Goal: Communication & Community: Answer question/provide support

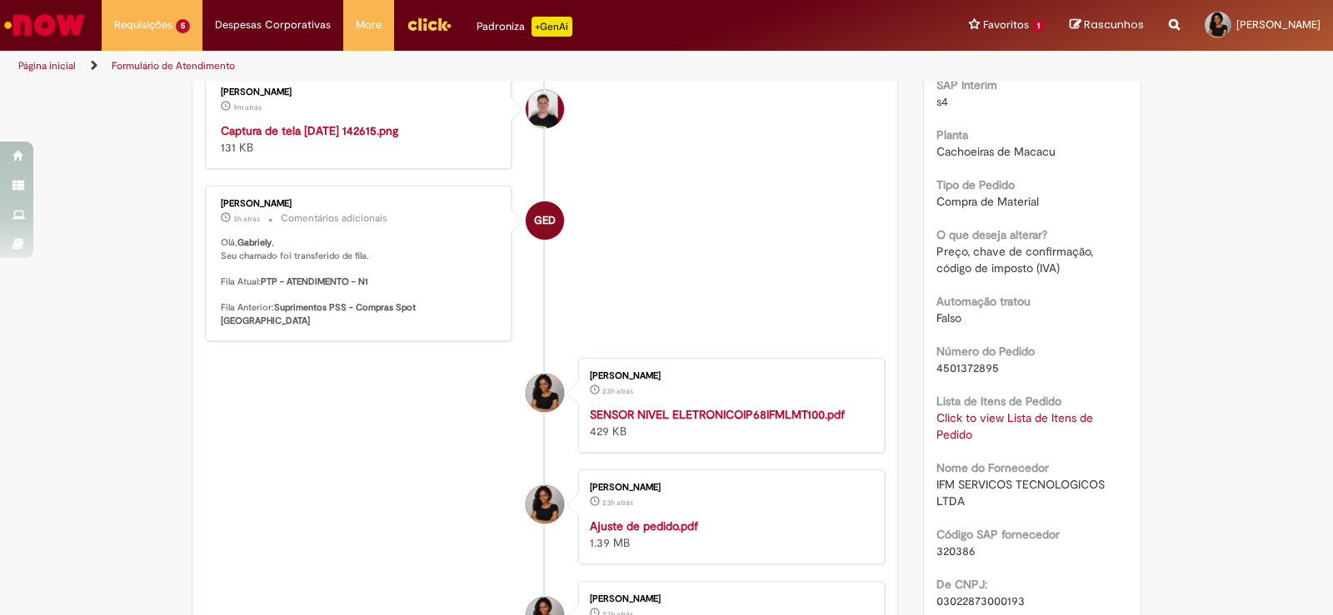
scroll to position [416, 0]
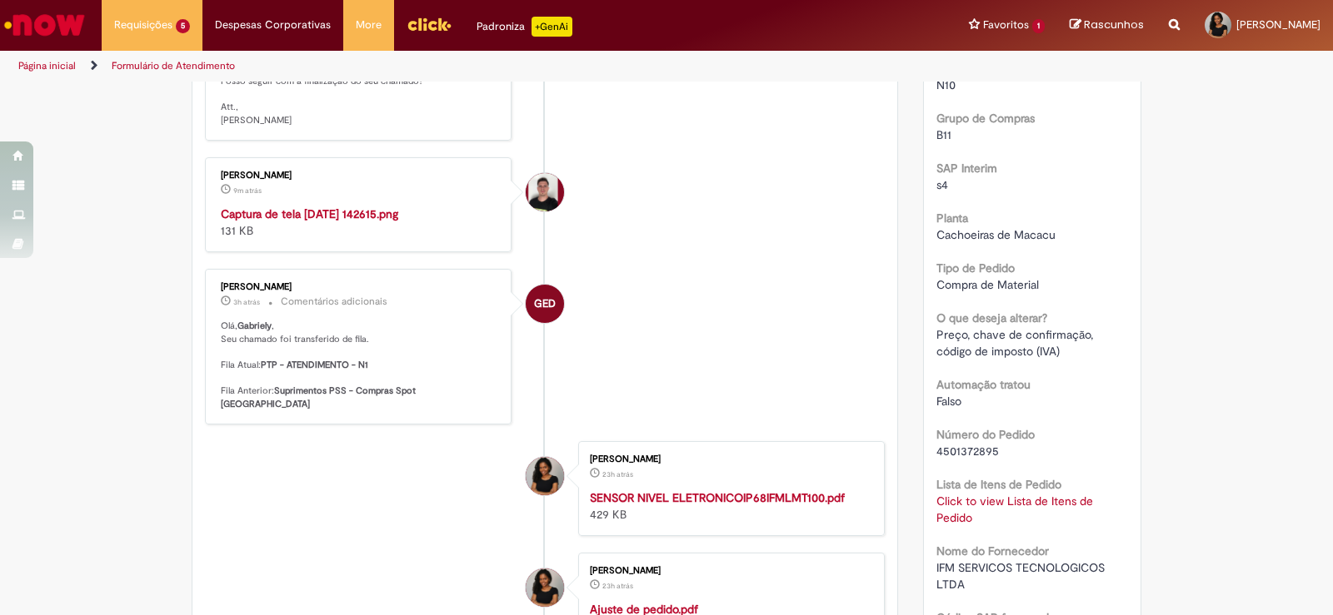
click at [425, 206] on img "Histórico de tíquete" at bounding box center [359, 206] width 277 height 0
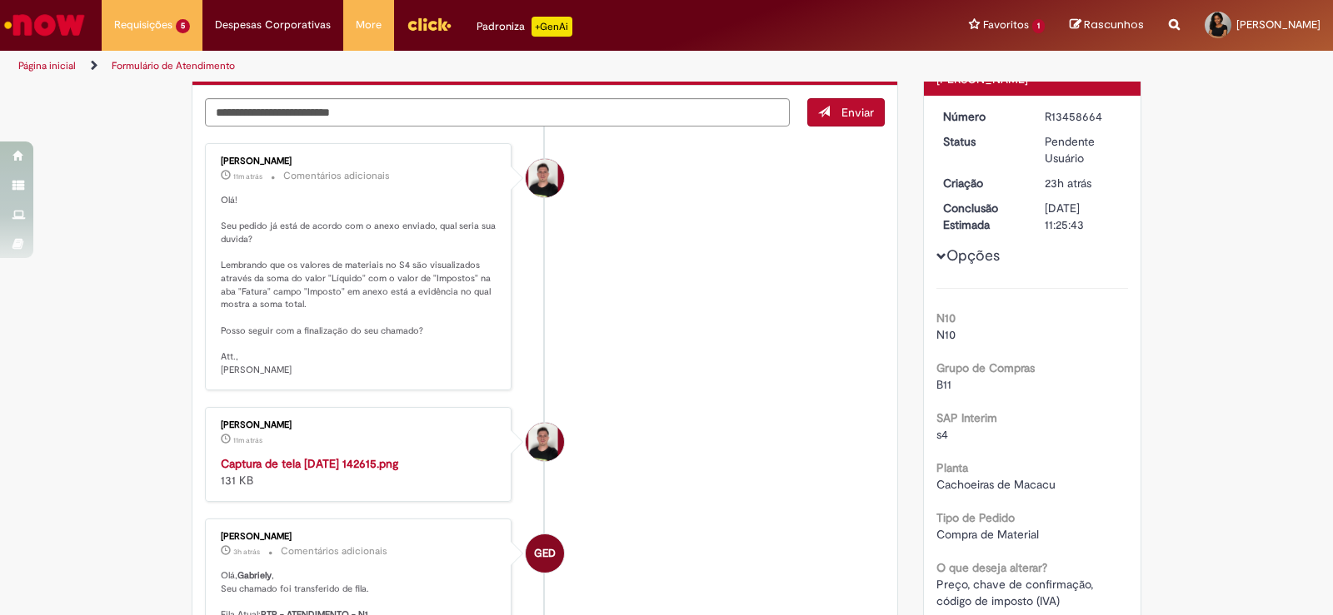
scroll to position [333, 0]
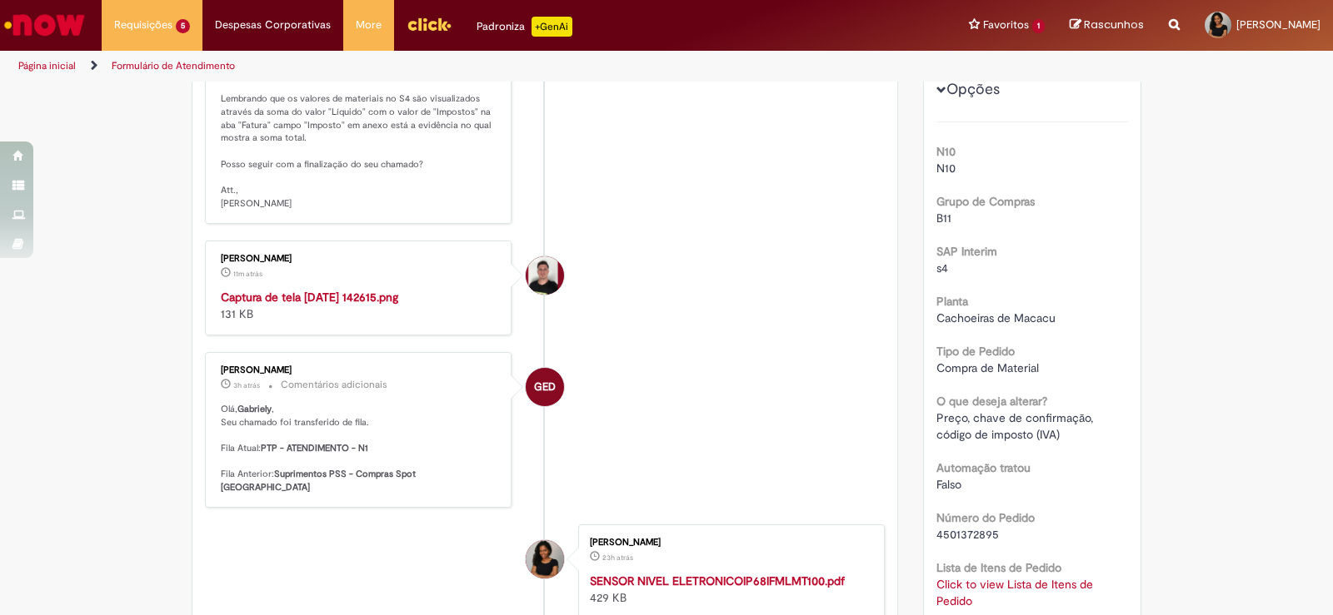
click at [401, 289] on img "Histórico de tíquete" at bounding box center [359, 289] width 277 height 0
click at [285, 289] on img "Histórico de tíquete" at bounding box center [359, 289] width 277 height 0
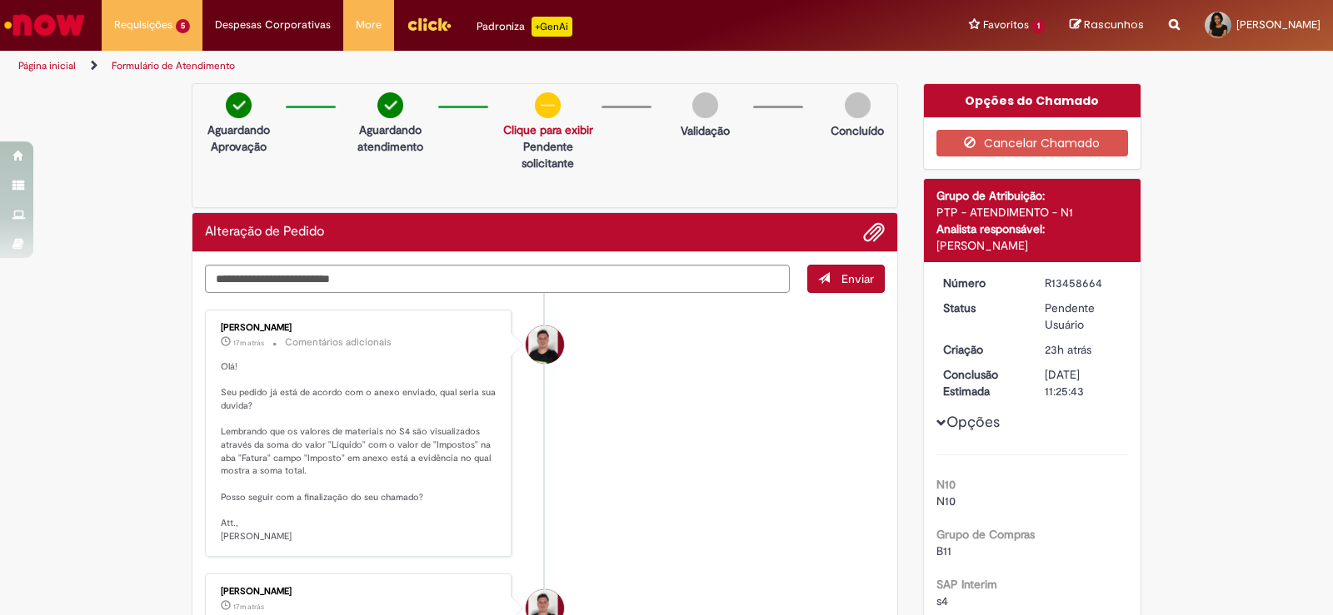
scroll to position [83, 0]
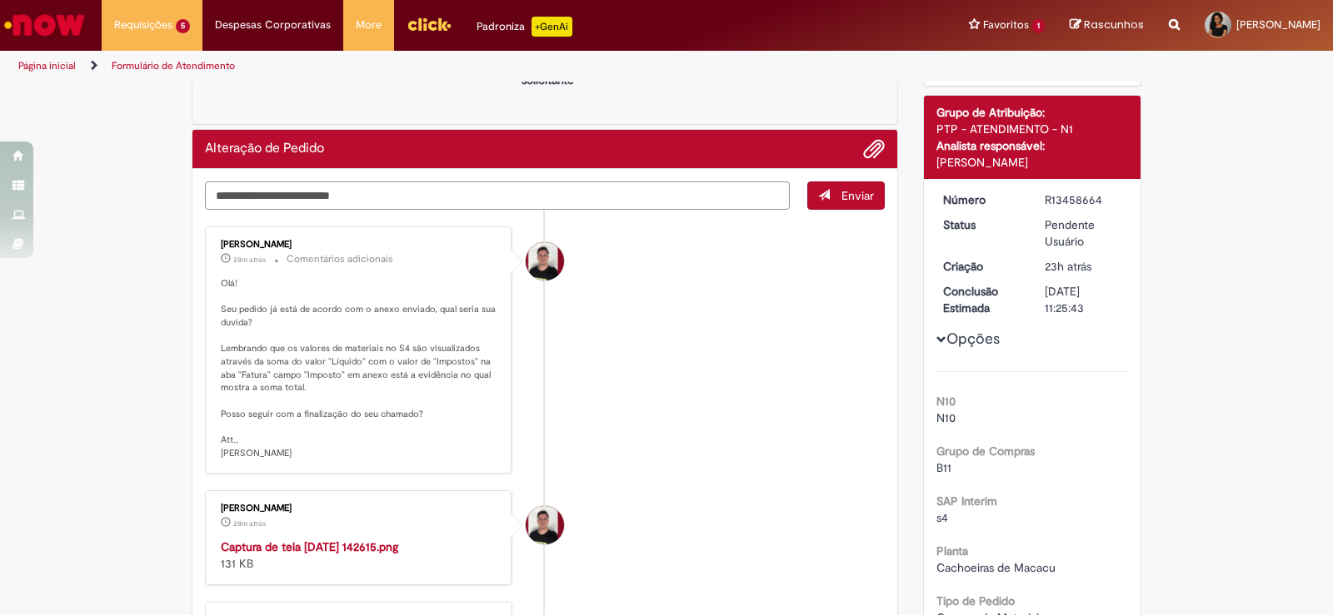
click at [552, 195] on textarea "Digite sua mensagem aqui..." at bounding box center [497, 196] width 585 height 28
type textarea "*"
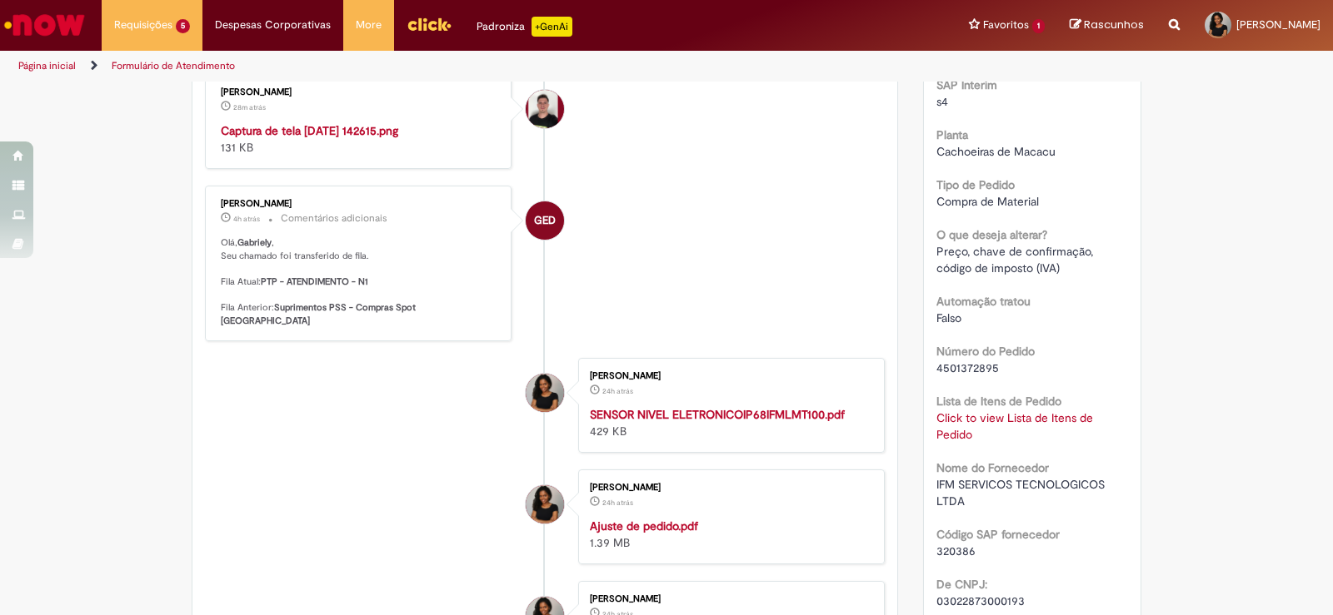
scroll to position [416, 0]
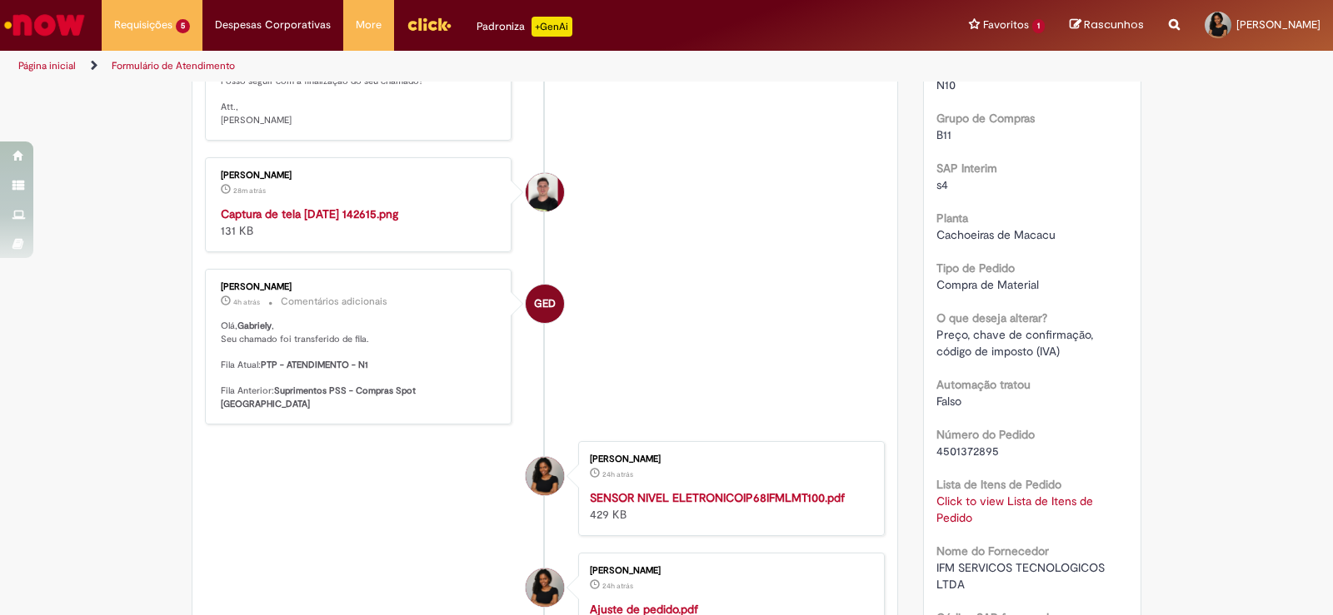
click at [400, 206] on img "Histórico de tíquete" at bounding box center [359, 206] width 277 height 0
click at [391, 206] on img "Histórico de tíquete" at bounding box center [359, 206] width 277 height 0
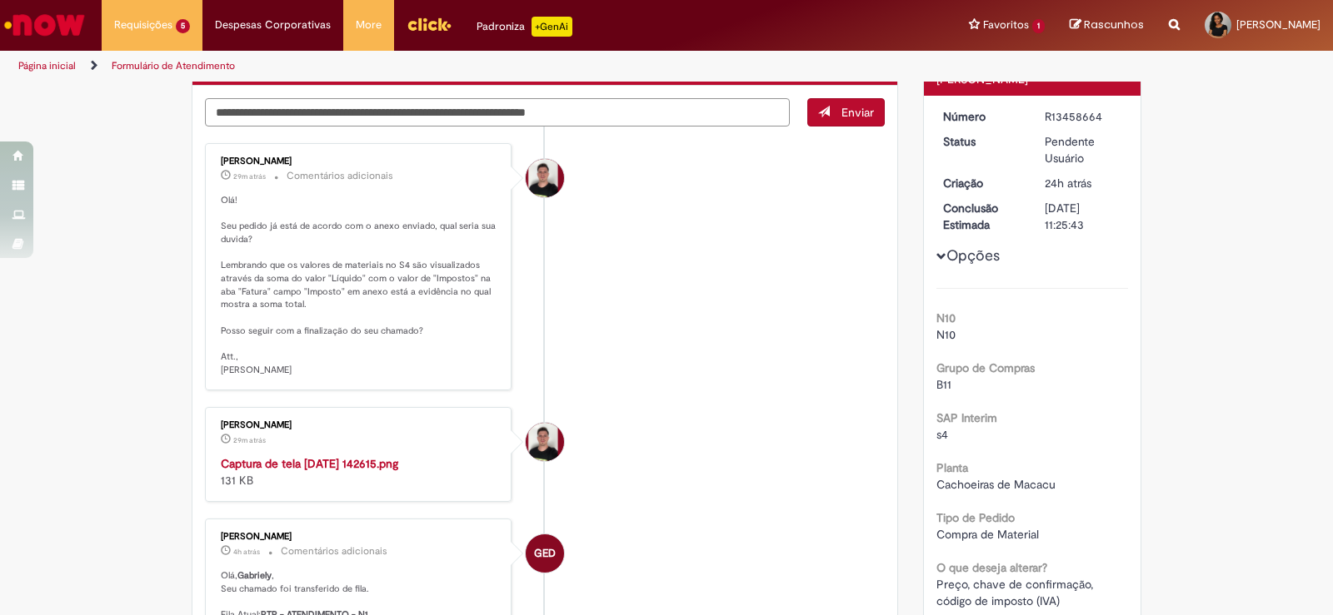
click at [210, 107] on textarea "**********" at bounding box center [497, 112] width 585 height 28
type textarea "**********"
click at [862, 103] on button "Enviar" at bounding box center [845, 112] width 77 height 28
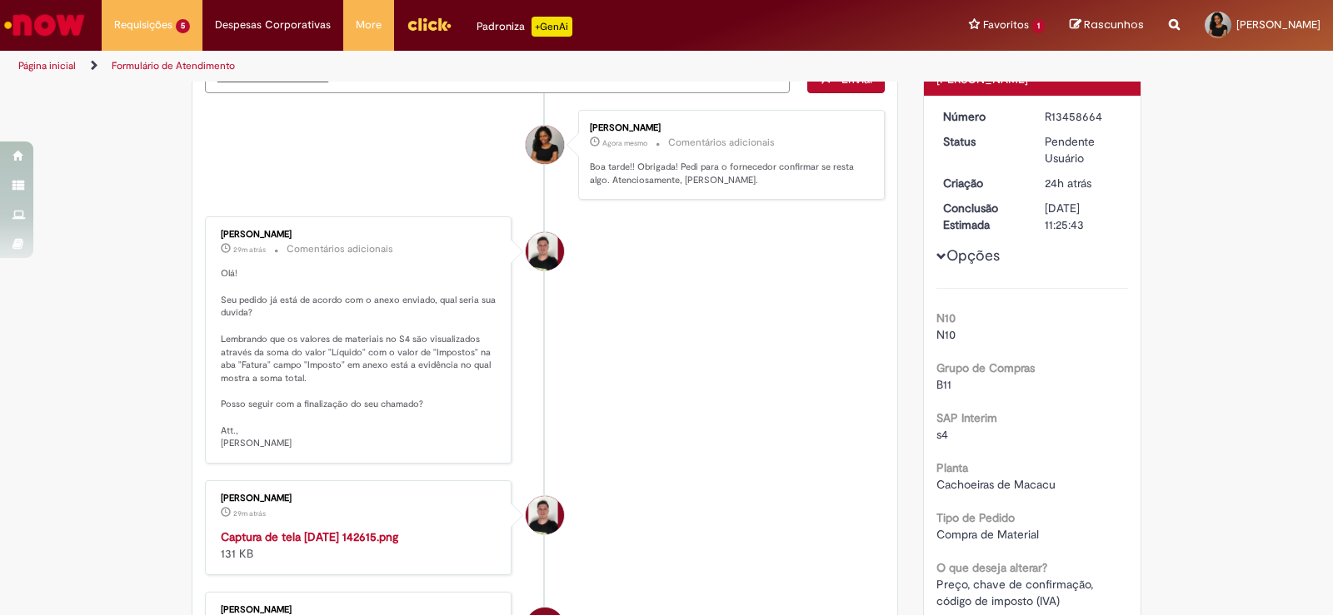
scroll to position [133, 0]
